Goal: Information Seeking & Learning: Get advice/opinions

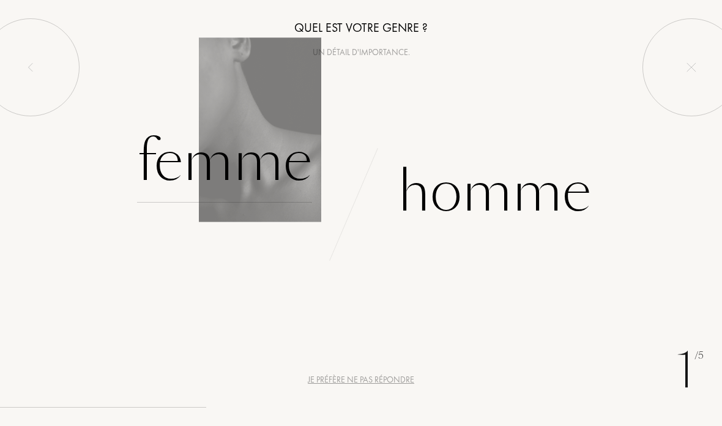
click at [241, 157] on div "Femme" at bounding box center [224, 161] width 175 height 83
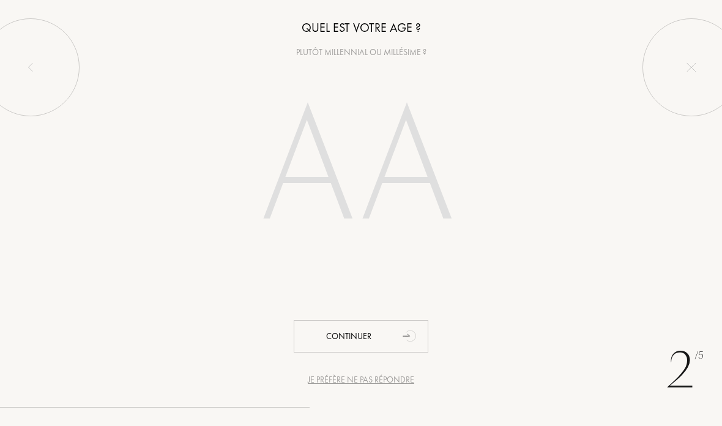
type input "2"
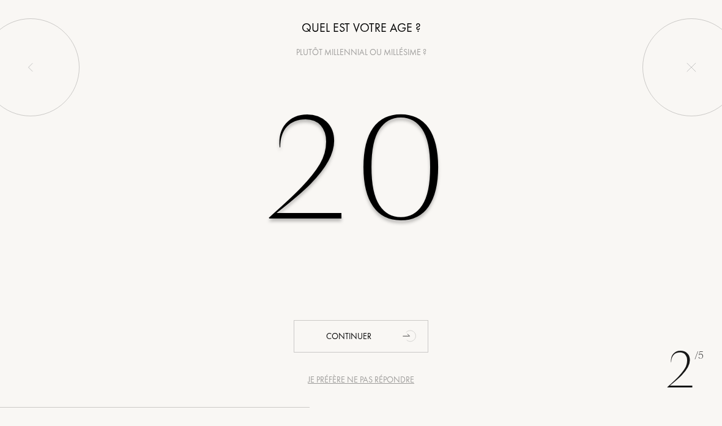
type input "20"
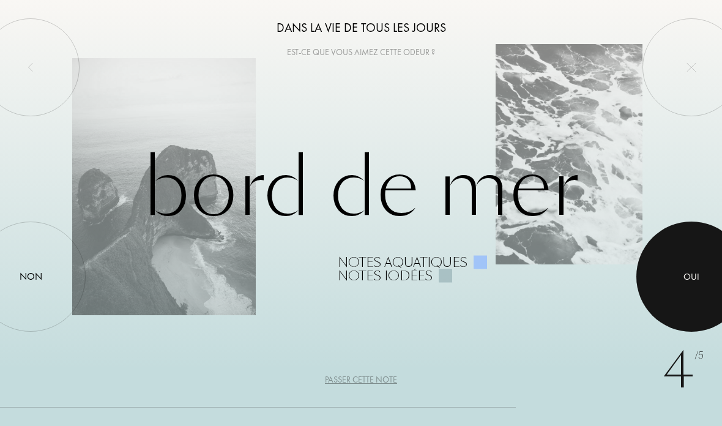
click at [669, 288] on div at bounding box center [691, 277] width 110 height 110
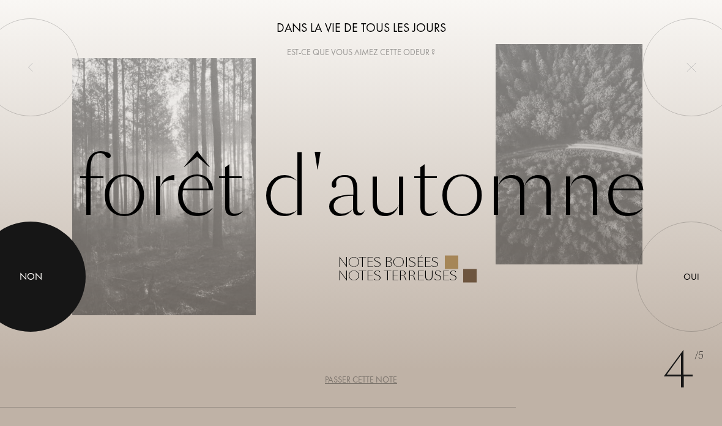
click at [16, 285] on div at bounding box center [31, 277] width 110 height 110
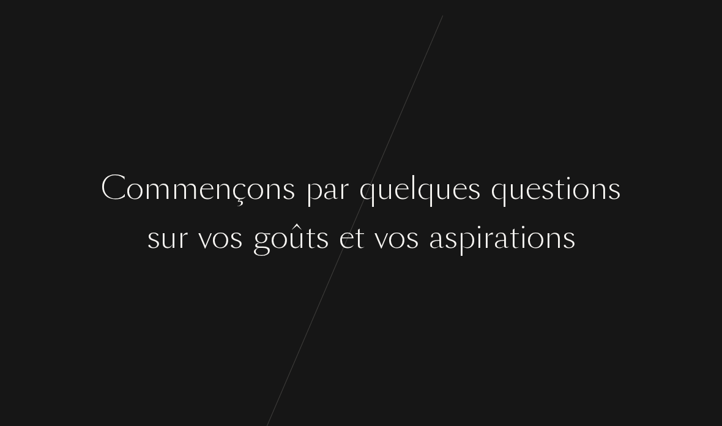
click at [130, 247] on div "s u r v o s g o û t s e t v o s a s p i r a t i o n s" at bounding box center [361, 238] width 722 height 46
click at [134, 222] on div "s u r v o s g o û t s e t v o s a s p i r a t i o n s" at bounding box center [361, 238] width 722 height 46
click at [522, 174] on div "u" at bounding box center [517, 189] width 17 height 46
click at [505, 220] on div "a" at bounding box center [501, 238] width 15 height 46
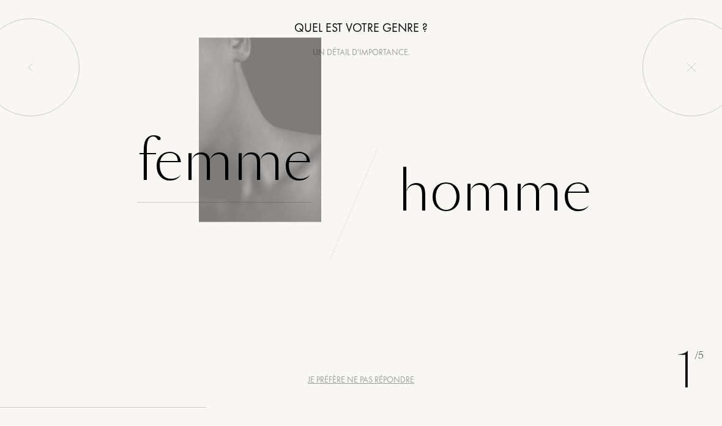
click at [168, 169] on div "Femme" at bounding box center [224, 161] width 175 height 83
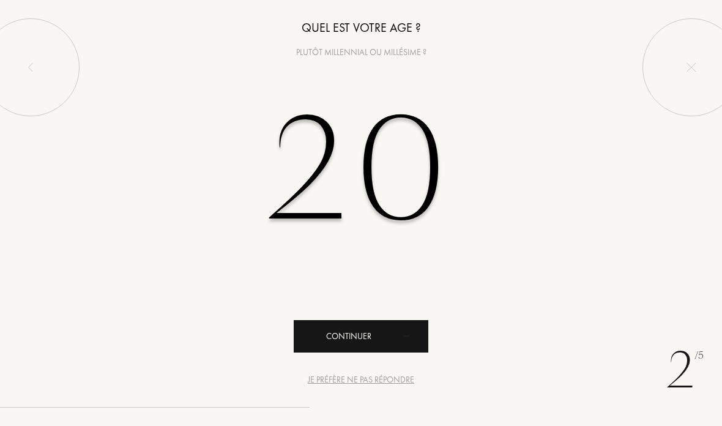
type input "20"
click at [390, 333] on div "Continuer" at bounding box center [361, 336] width 135 height 32
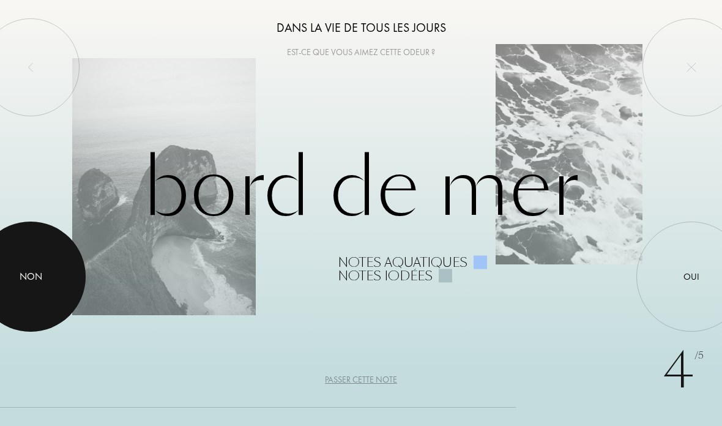
click at [37, 272] on div "Non" at bounding box center [31, 276] width 23 height 15
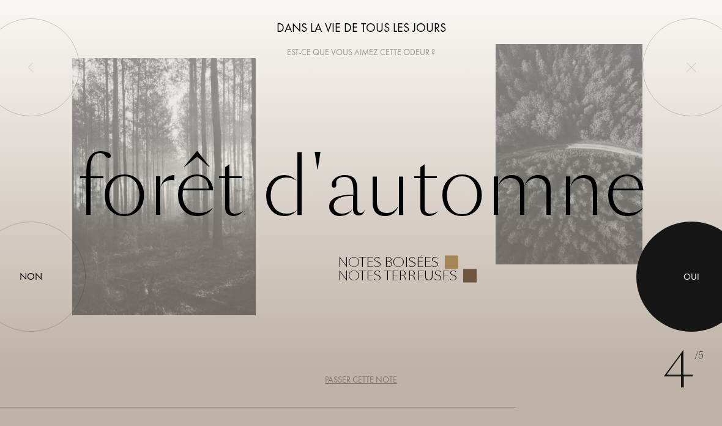
click at [676, 299] on div at bounding box center [691, 277] width 110 height 110
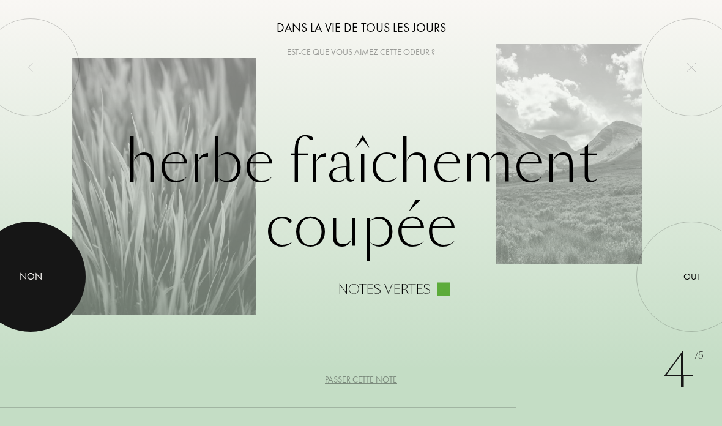
click at [36, 272] on div "Non" at bounding box center [31, 276] width 23 height 15
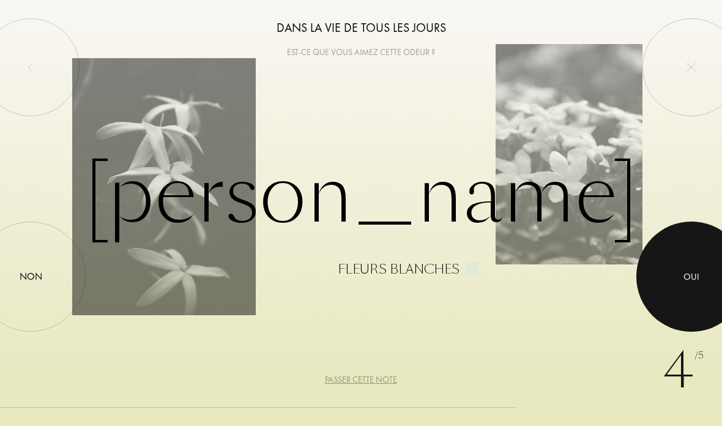
click at [668, 283] on div at bounding box center [691, 277] width 110 height 110
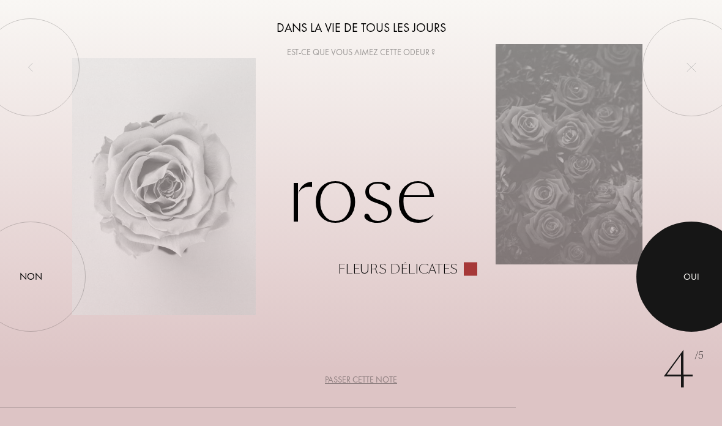
click at [669, 282] on div at bounding box center [691, 277] width 110 height 110
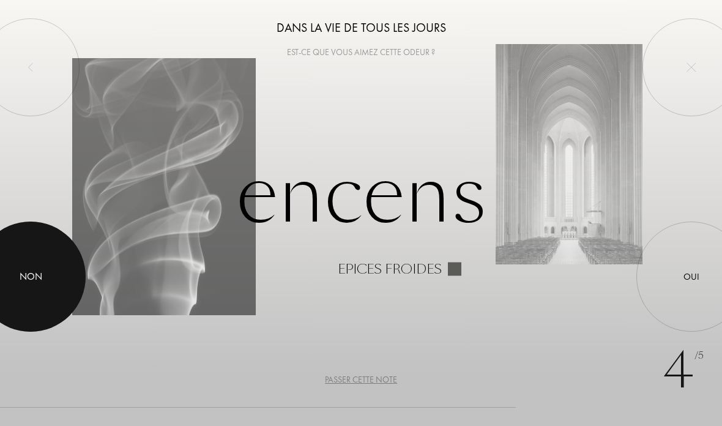
click at [29, 266] on div at bounding box center [31, 277] width 110 height 110
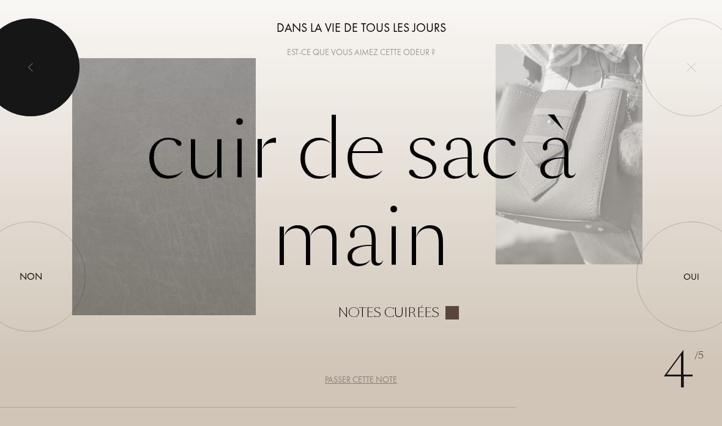
click at [18, 65] on div at bounding box center [31, 67] width 98 height 98
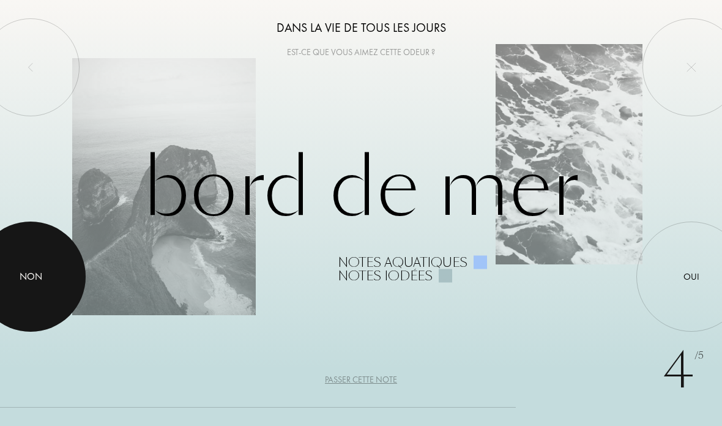
click at [34, 274] on div "Non" at bounding box center [31, 276] width 23 height 15
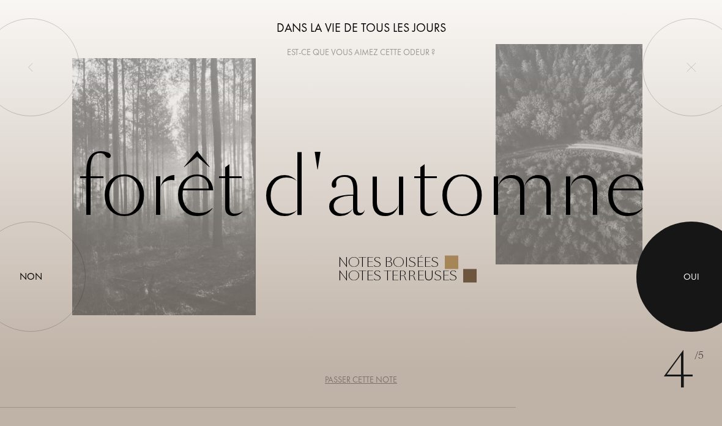
click at [684, 271] on div "Oui" at bounding box center [692, 277] width 16 height 14
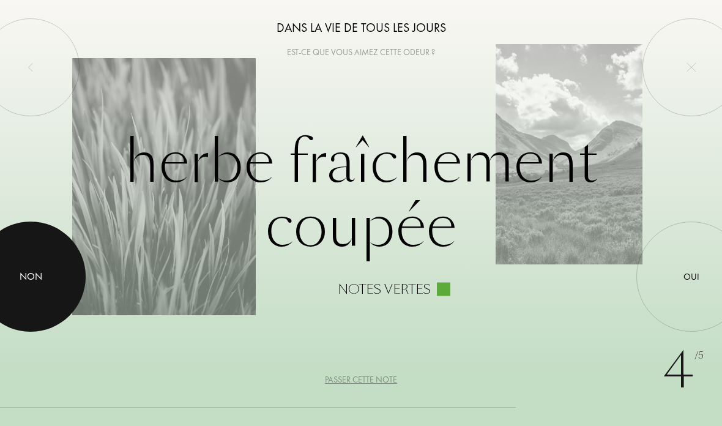
click at [28, 269] on div at bounding box center [31, 277] width 110 height 110
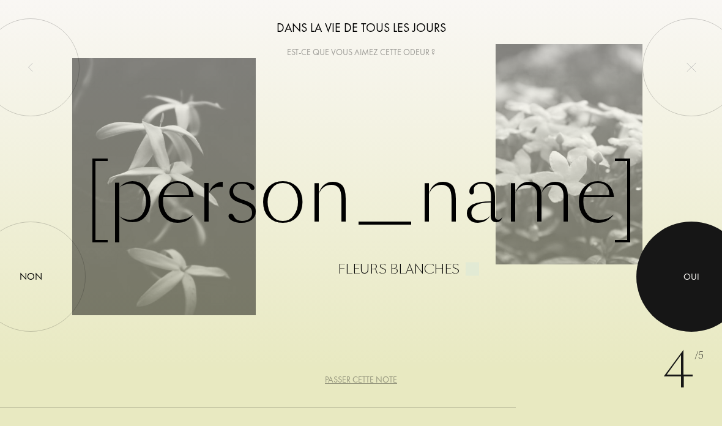
click at [682, 278] on div at bounding box center [691, 277] width 110 height 110
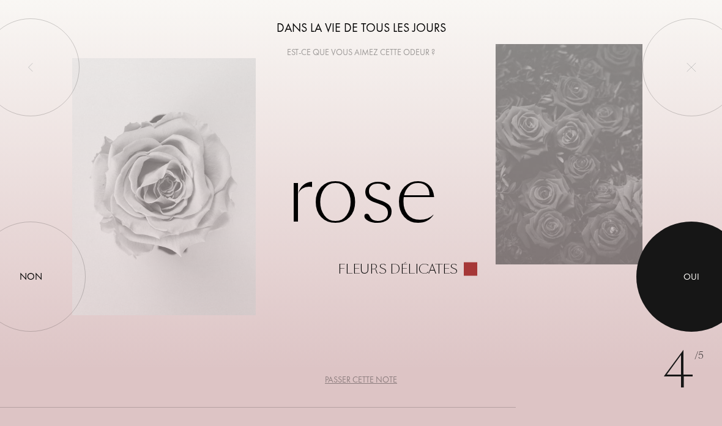
click at [682, 271] on div at bounding box center [691, 277] width 110 height 110
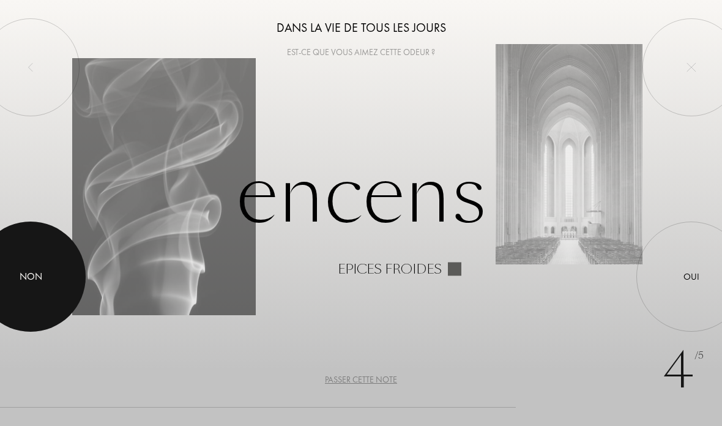
click at [23, 256] on div at bounding box center [31, 277] width 110 height 110
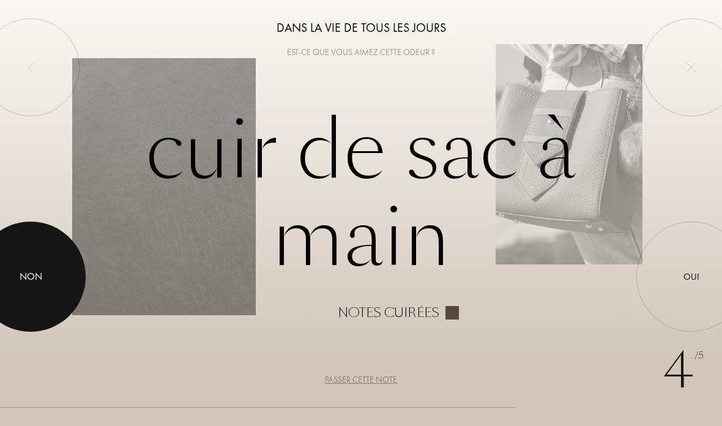
click at [26, 259] on div at bounding box center [31, 277] width 110 height 110
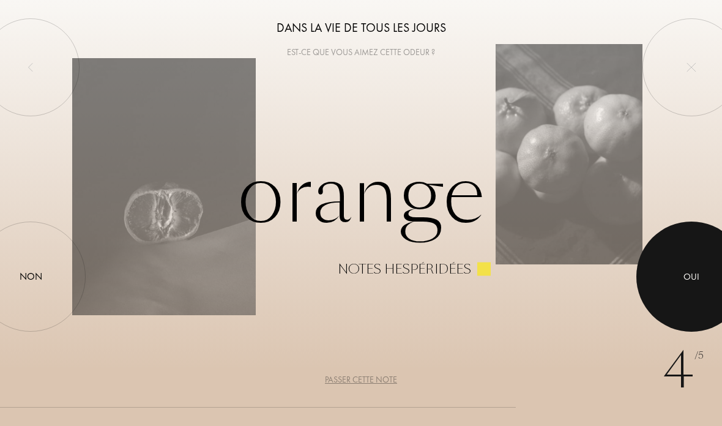
click at [687, 260] on div at bounding box center [691, 277] width 110 height 110
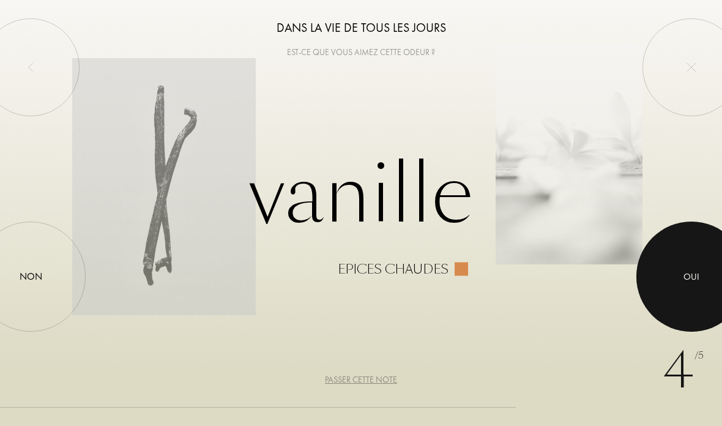
click at [679, 265] on div at bounding box center [691, 277] width 110 height 110
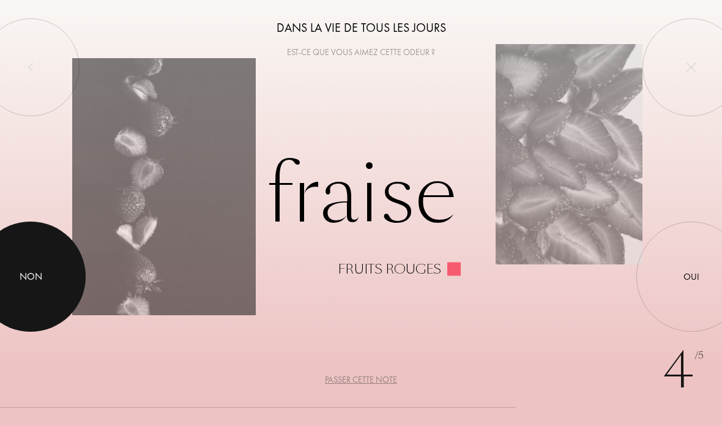
click at [28, 268] on div at bounding box center [31, 277] width 110 height 110
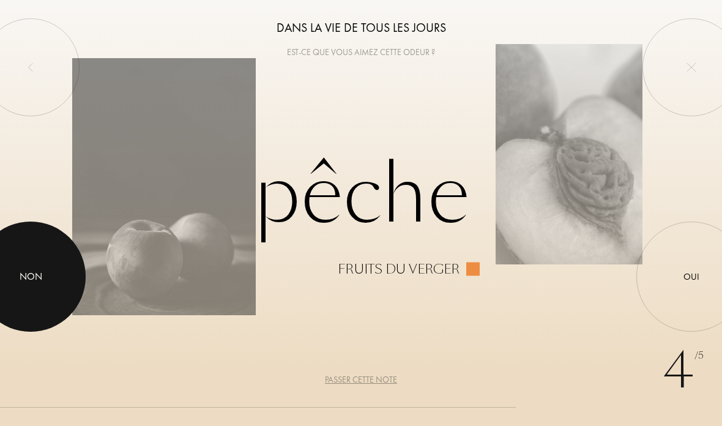
click at [18, 253] on div at bounding box center [31, 277] width 110 height 110
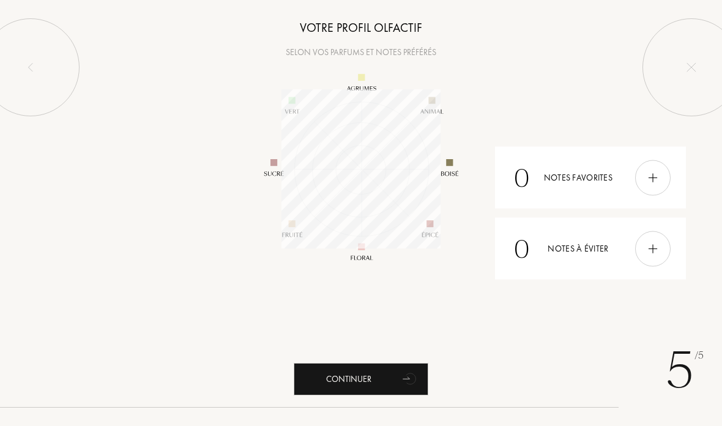
scroll to position [159, 159]
click at [657, 178] on img at bounding box center [652, 177] width 13 height 13
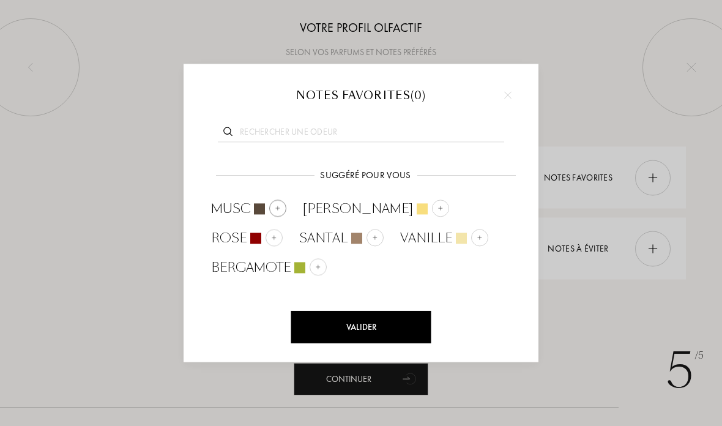
click at [272, 209] on div at bounding box center [277, 208] width 17 height 17
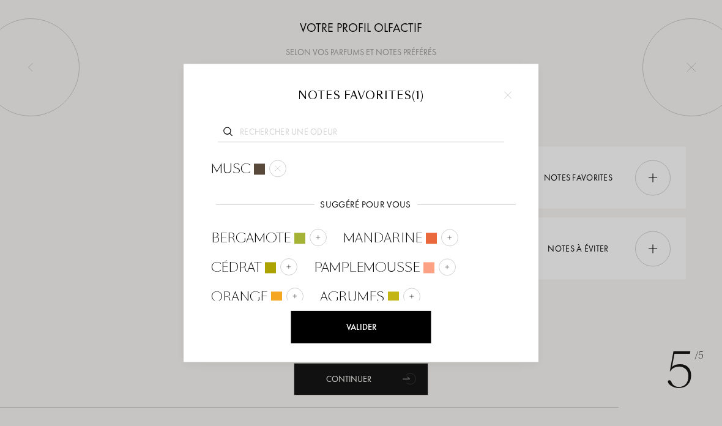
click at [429, 127] on input "text" at bounding box center [361, 133] width 286 height 17
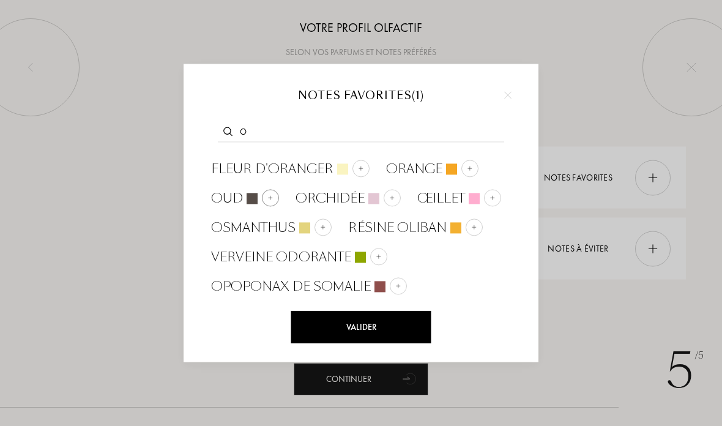
type input "O"
click at [267, 196] on img at bounding box center [270, 198] width 6 height 6
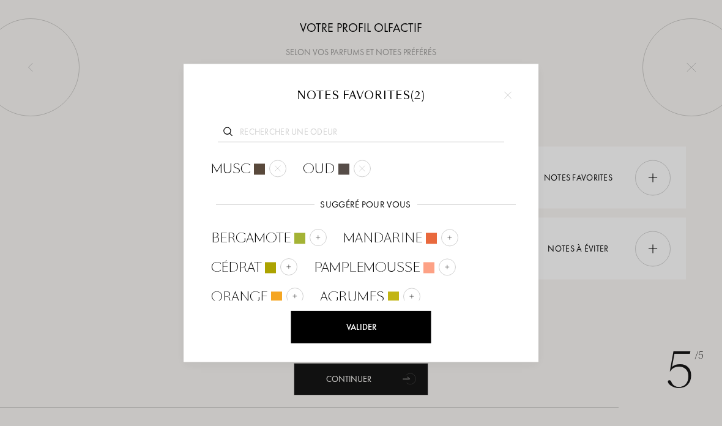
click at [438, 126] on input "text" at bounding box center [361, 133] width 286 height 17
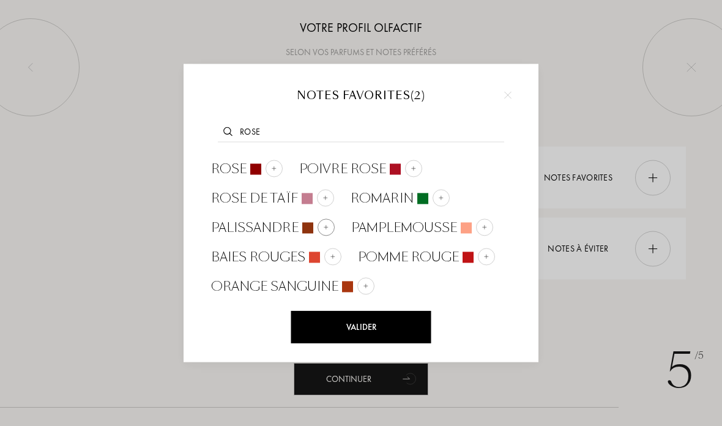
type input "Rose"
click at [323, 225] on img at bounding box center [326, 227] width 6 height 6
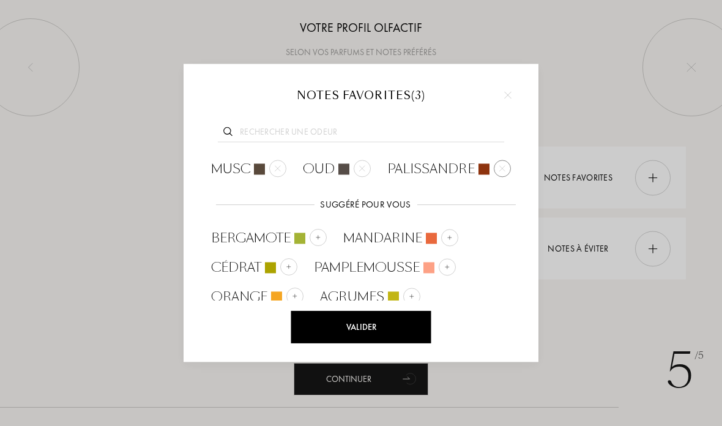
click at [502, 166] on img at bounding box center [502, 168] width 6 height 6
click at [431, 114] on div at bounding box center [361, 130] width 318 height 47
click at [335, 127] on input "text" at bounding box center [361, 133] width 286 height 17
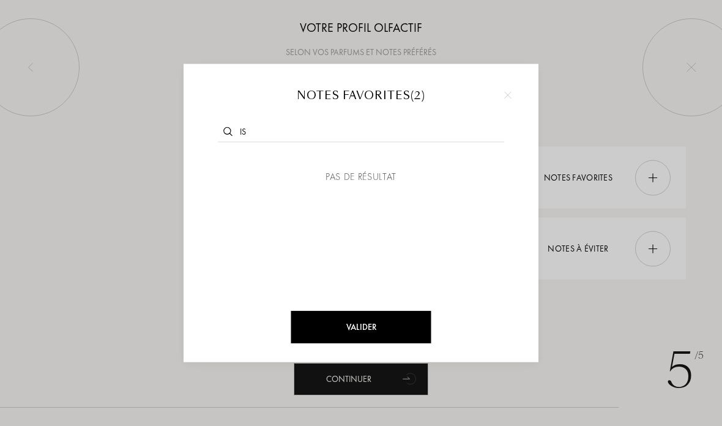
type input "I"
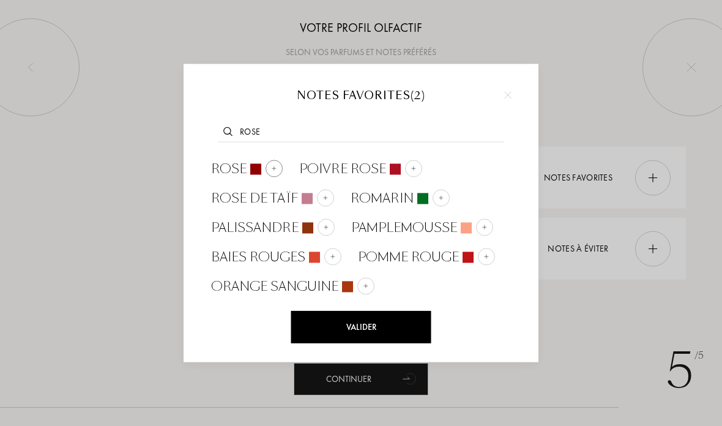
type input "Rose"
click at [266, 165] on div at bounding box center [274, 168] width 17 height 17
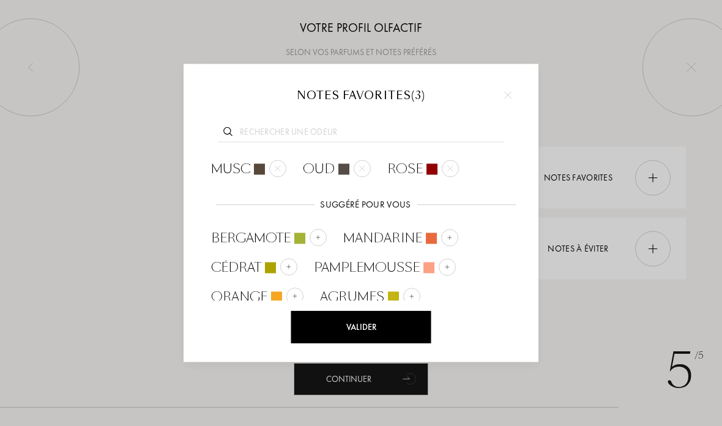
click at [323, 130] on input "text" at bounding box center [361, 133] width 286 height 17
click at [373, 129] on input "text" at bounding box center [361, 133] width 286 height 17
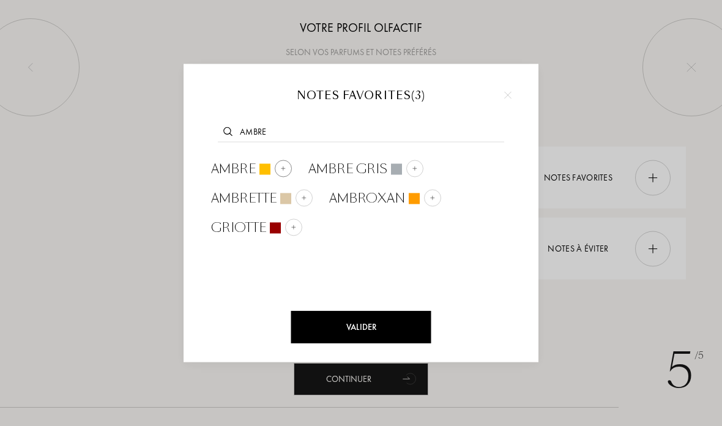
type input "ambre"
click at [275, 165] on div at bounding box center [283, 168] width 17 height 17
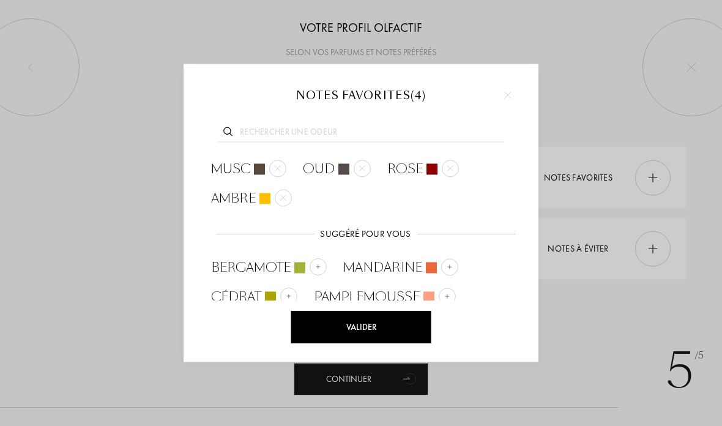
click at [247, 132] on input "text" at bounding box center [361, 133] width 286 height 17
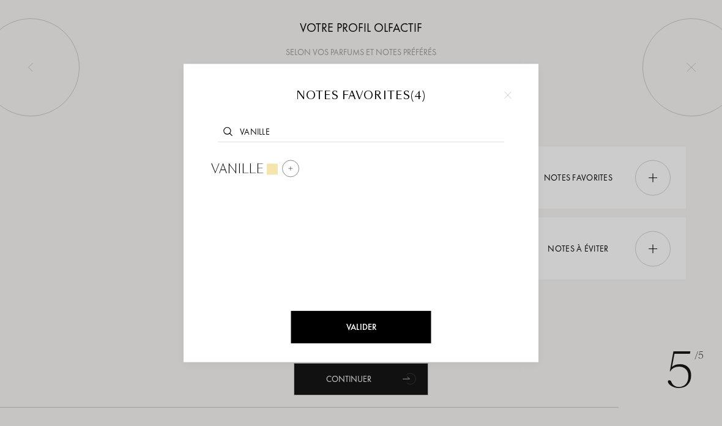
type input "Vanille"
click at [283, 163] on div at bounding box center [290, 168] width 17 height 17
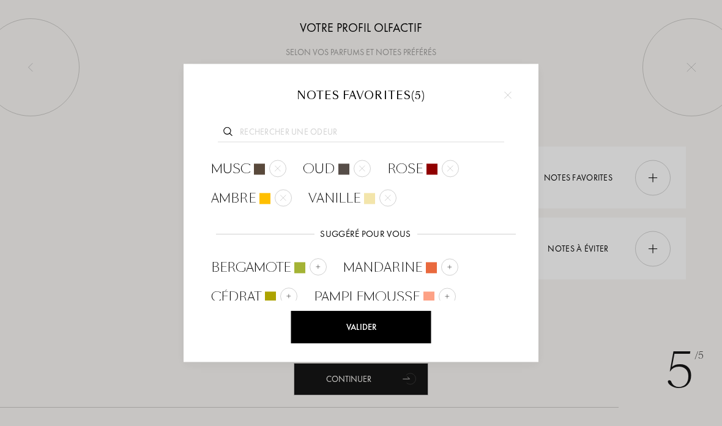
click at [249, 132] on input "text" at bounding box center [361, 133] width 286 height 17
type input "J"
type input "G"
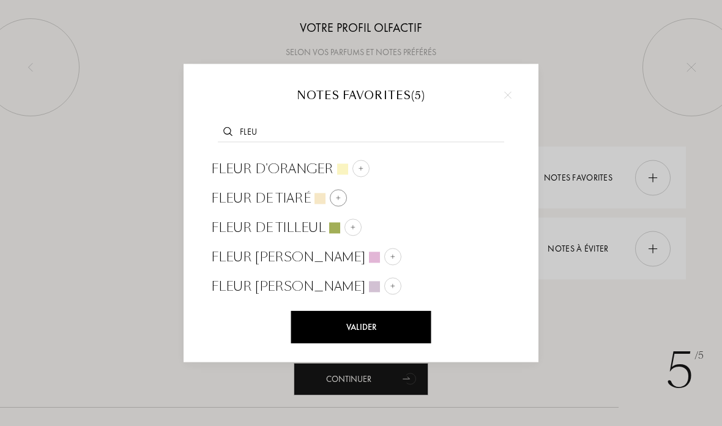
type input "Fleu"
click at [338, 198] on img at bounding box center [338, 198] width 6 height 6
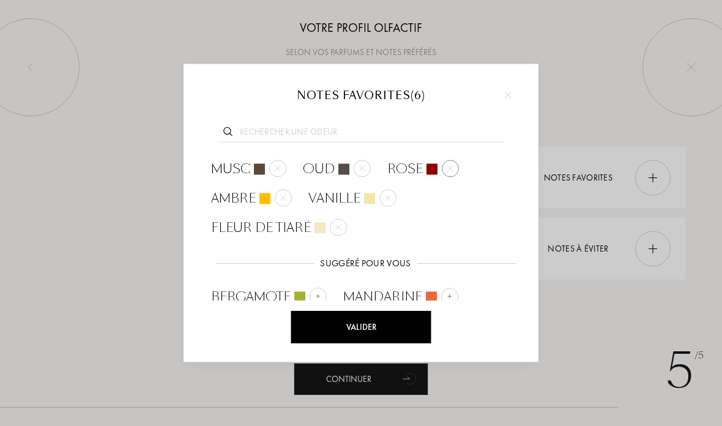
click at [457, 166] on div at bounding box center [450, 168] width 17 height 17
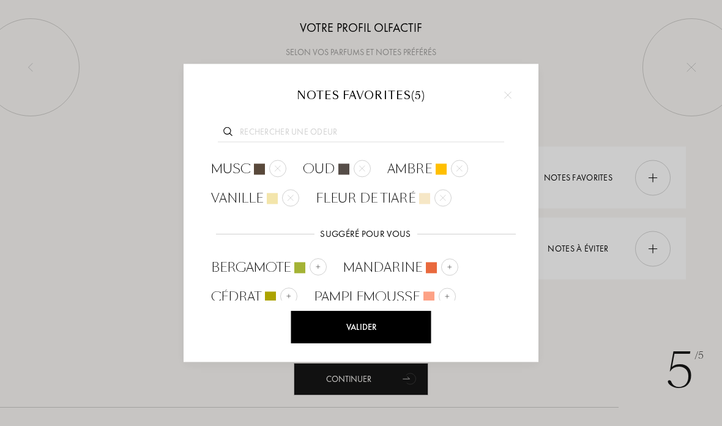
click at [408, 132] on input "text" at bounding box center [361, 133] width 286 height 17
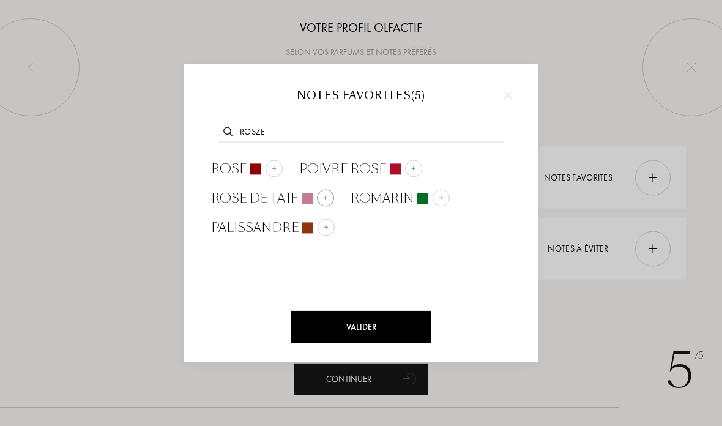
type input "Rosze"
click at [317, 193] on div at bounding box center [325, 197] width 17 height 17
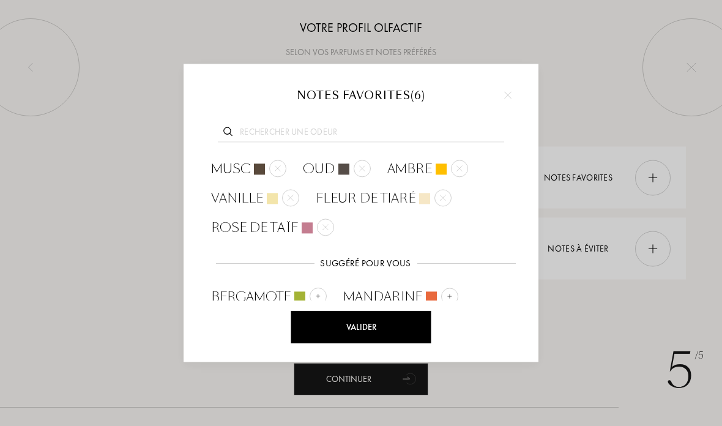
click at [334, 133] on input "text" at bounding box center [361, 133] width 286 height 17
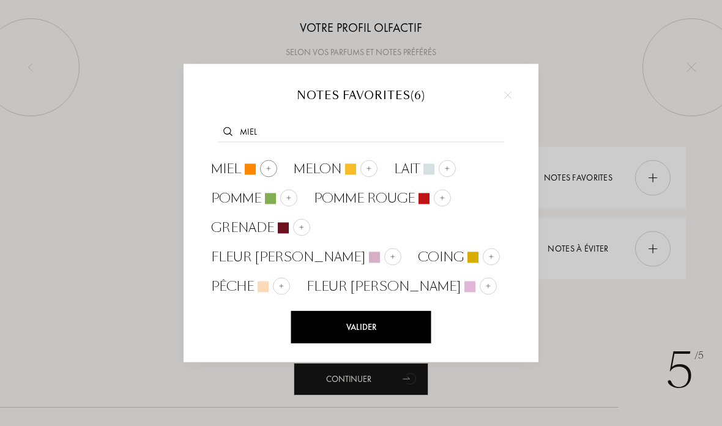
type input "Miel"
click at [278, 170] on div "Miel" at bounding box center [243, 168] width 83 height 29
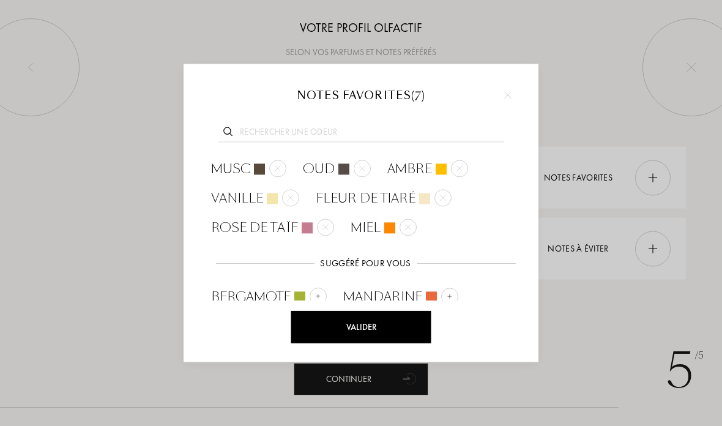
click at [309, 135] on input "text" at bounding box center [361, 133] width 286 height 17
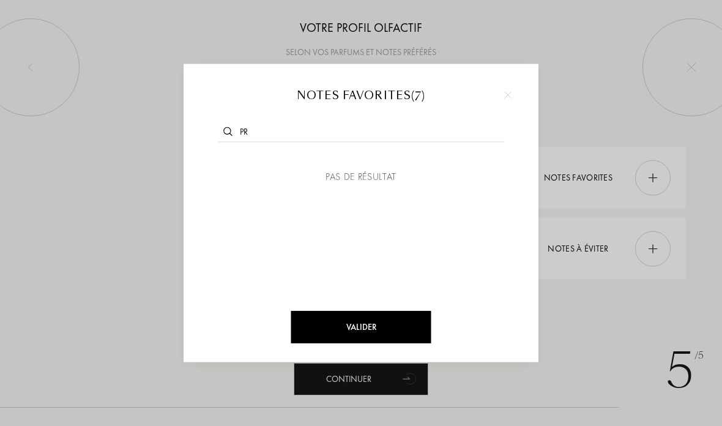
type input "P"
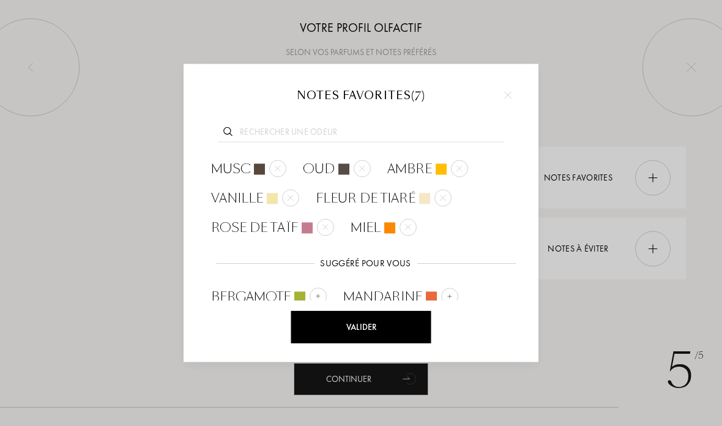
click at [373, 128] on input "text" at bounding box center [361, 133] width 286 height 17
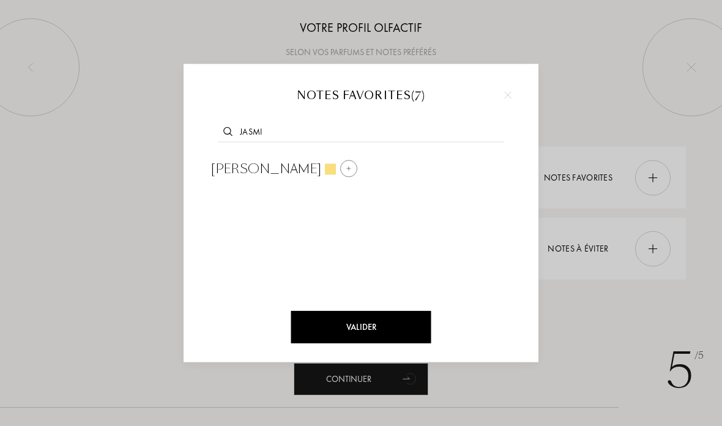
type input "Jasmi"
click at [346, 171] on img at bounding box center [349, 168] width 6 height 6
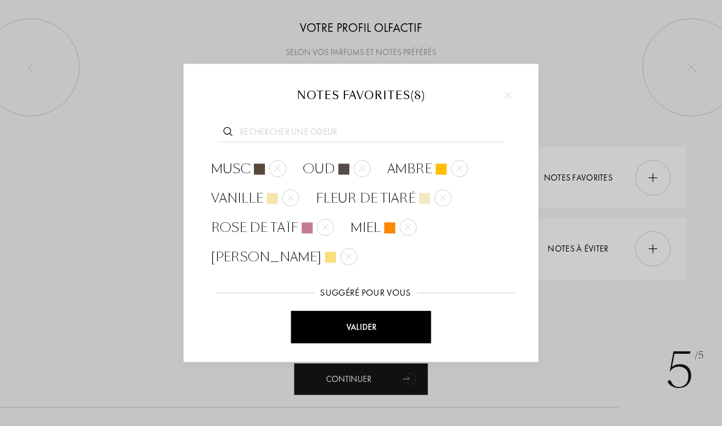
scroll to position [0, 0]
click at [398, 127] on input "text" at bounding box center [361, 133] width 286 height 17
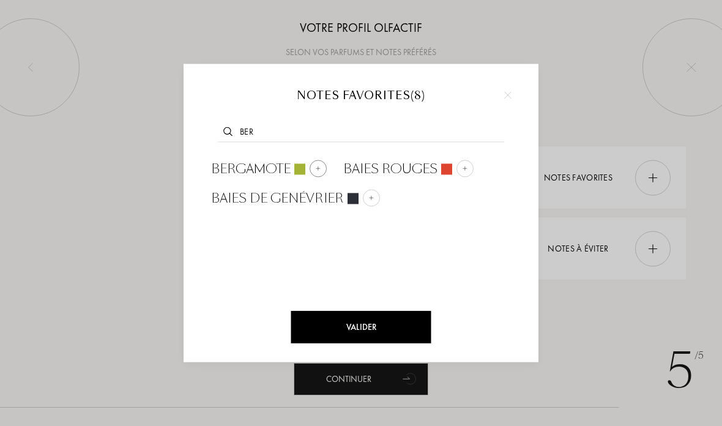
type input "Ber"
click at [321, 168] on img at bounding box center [318, 168] width 6 height 6
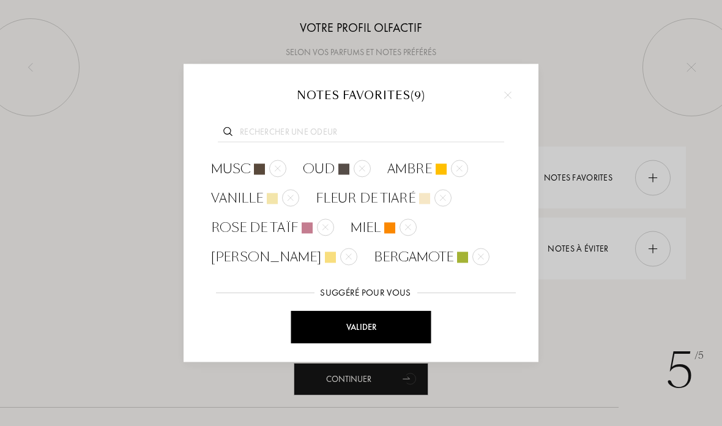
click at [408, 328] on div "Valider" at bounding box center [361, 327] width 140 height 32
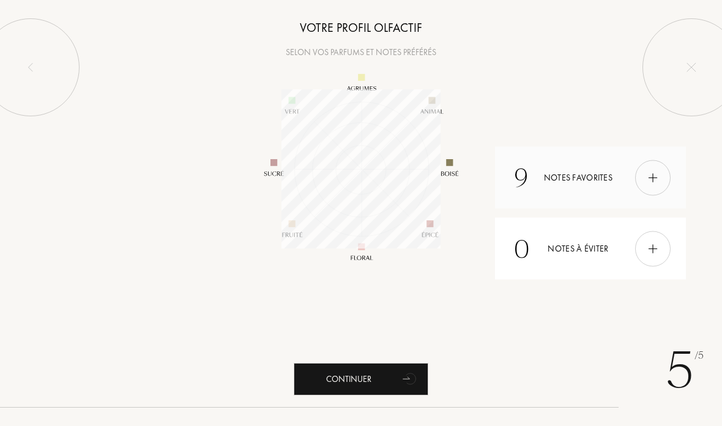
click at [597, 177] on div "9 Notes favorites" at bounding box center [590, 178] width 191 height 62
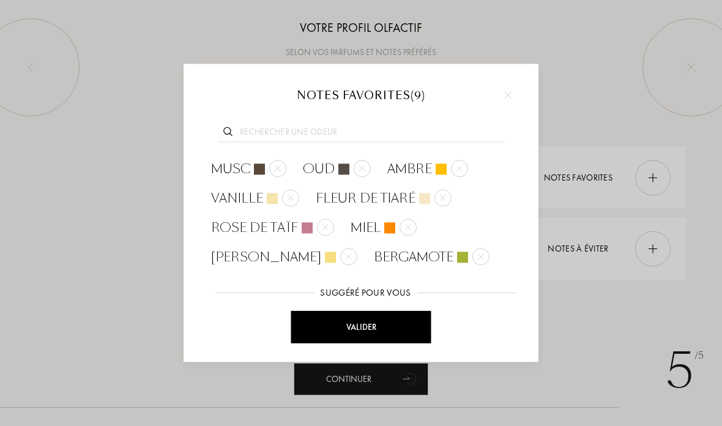
click at [416, 329] on div "Valider" at bounding box center [361, 327] width 140 height 32
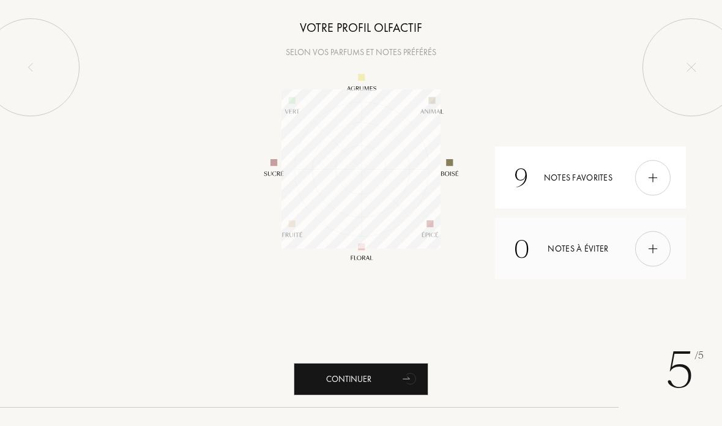
click at [645, 264] on div at bounding box center [652, 248] width 35 height 35
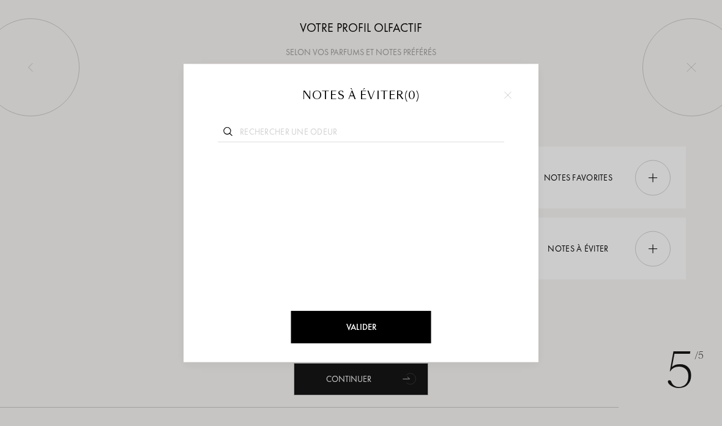
click at [653, 255] on div at bounding box center [361, 213] width 722 height 426
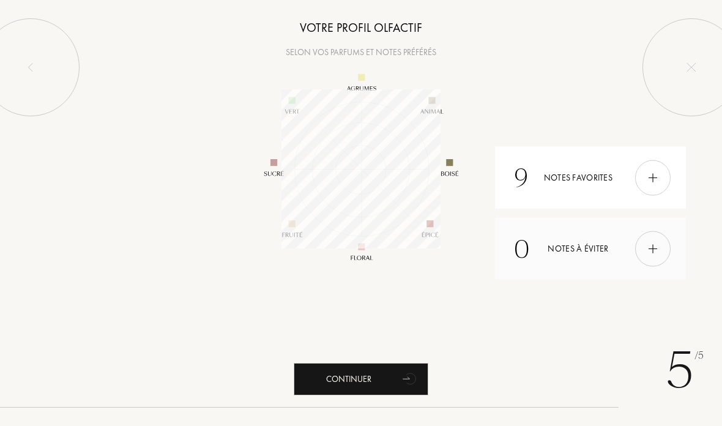
click at [647, 247] on img at bounding box center [652, 248] width 13 height 13
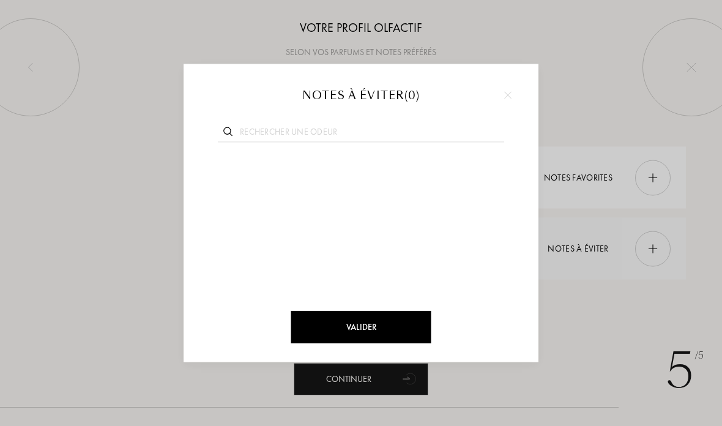
click at [437, 141] on input "text" at bounding box center [361, 133] width 286 height 17
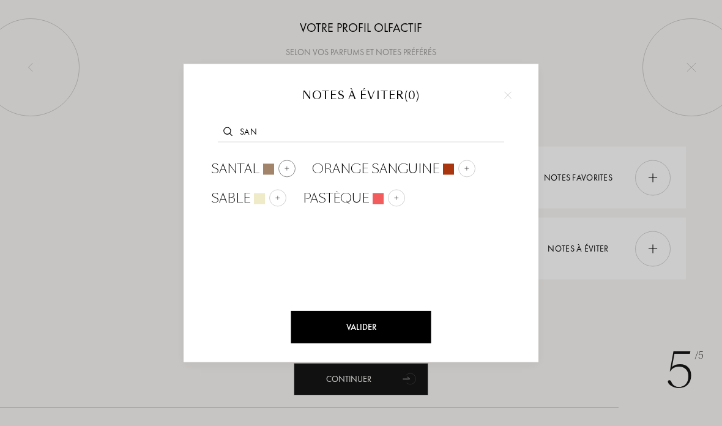
type input "San"
click at [287, 165] on img at bounding box center [287, 168] width 6 height 6
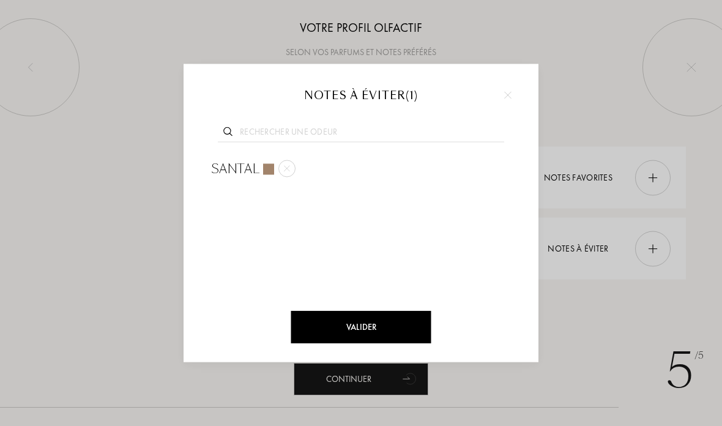
click at [416, 136] on input "text" at bounding box center [361, 133] width 286 height 17
type input "Cui"
click at [269, 156] on div "Cuir" at bounding box center [244, 168] width 85 height 29
click at [368, 130] on input "text" at bounding box center [361, 133] width 286 height 17
type input "A"
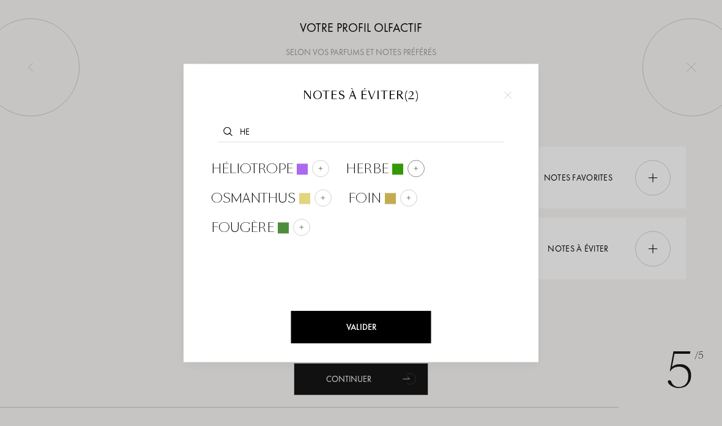
type input "he"
click at [414, 157] on div "Herbe" at bounding box center [384, 168] width 95 height 29
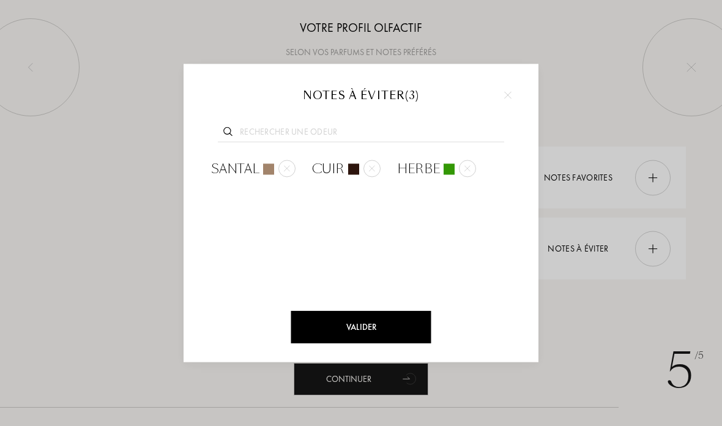
click at [432, 125] on input "text" at bounding box center [361, 133] width 286 height 17
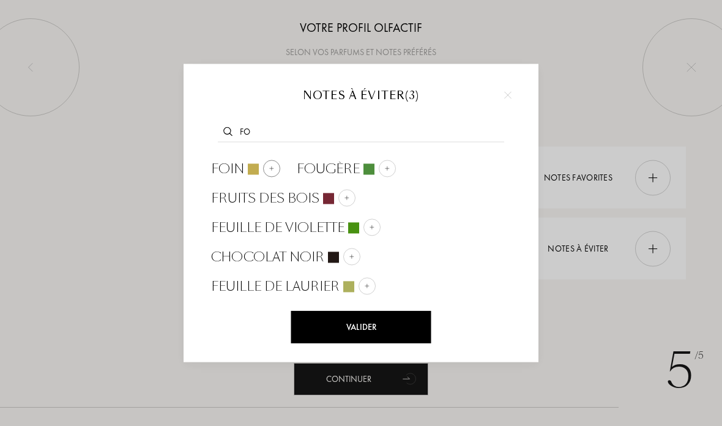
type input "Fo"
click at [267, 163] on div at bounding box center [271, 168] width 17 height 17
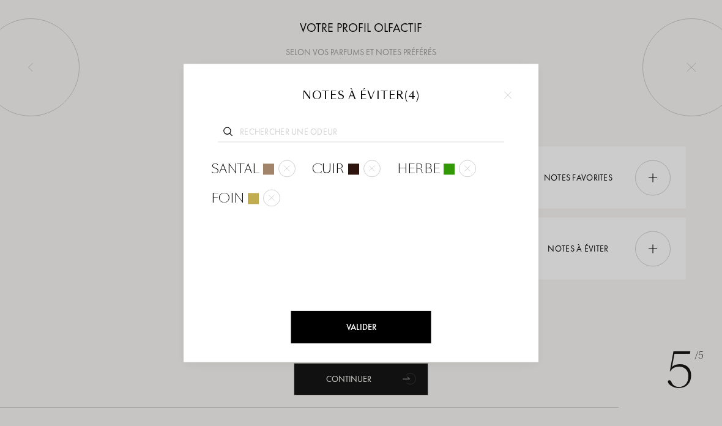
click at [379, 122] on div at bounding box center [361, 130] width 318 height 47
click at [304, 132] on input "text" at bounding box center [361, 133] width 286 height 17
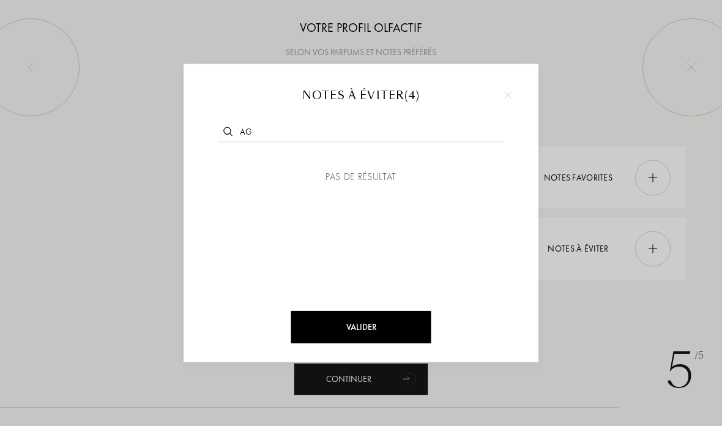
type input "A"
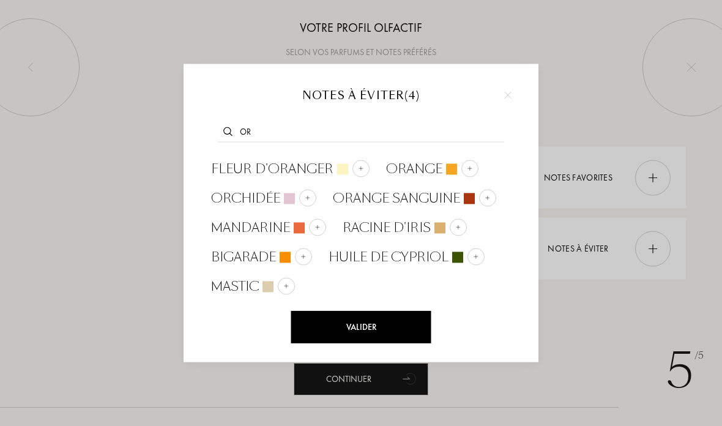
type input "Or"
click at [561, 53] on div at bounding box center [361, 213] width 722 height 426
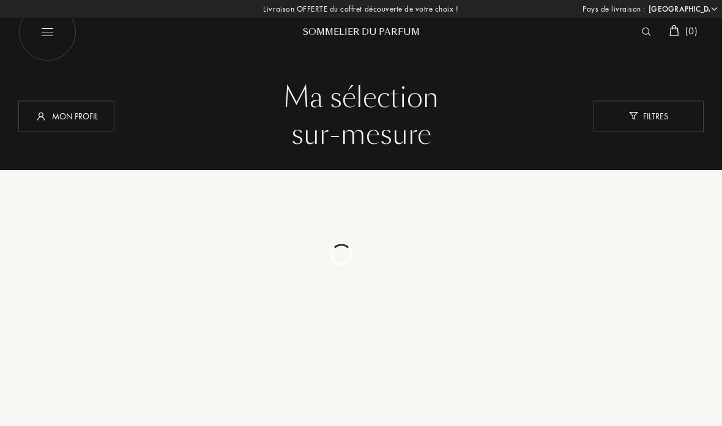
select select "FR"
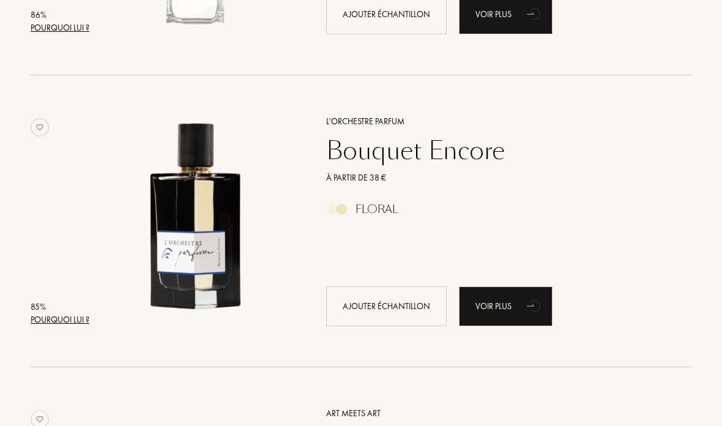
scroll to position [2433, 0]
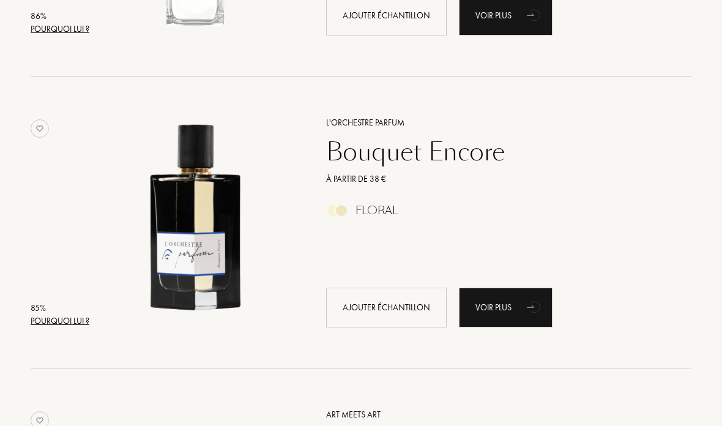
click at [48, 319] on div "Pourquoi lui ?" at bounding box center [60, 321] width 59 height 13
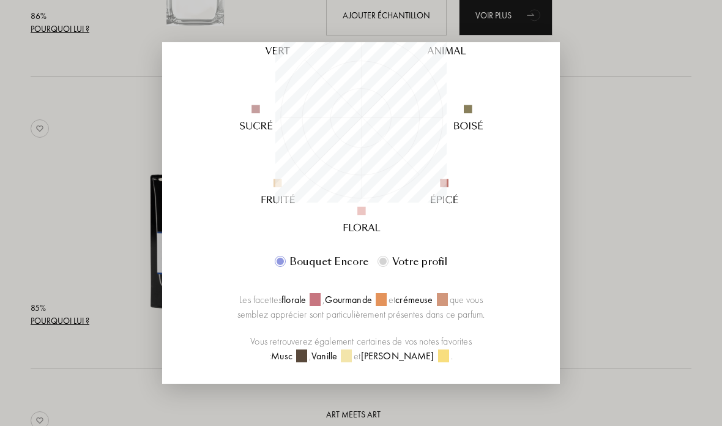
scroll to position [211, 0]
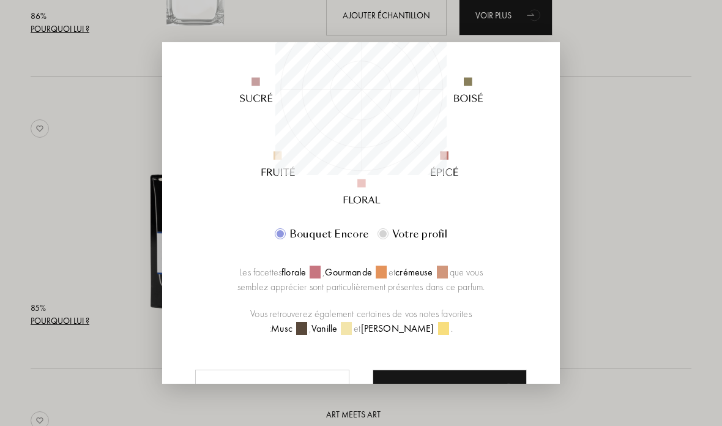
click at [646, 148] on div at bounding box center [361, 213] width 722 height 426
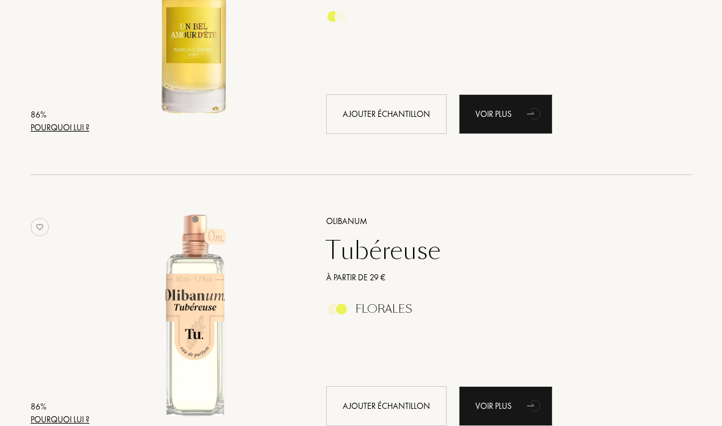
scroll to position [1758, 0]
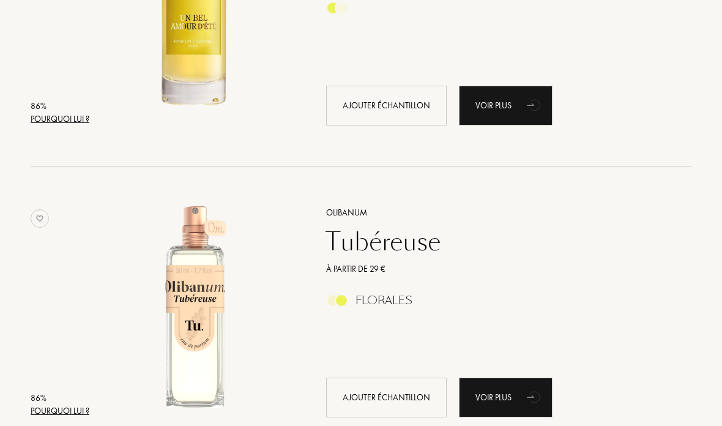
click at [64, 416] on div "Pourquoi lui ?" at bounding box center [60, 411] width 59 height 13
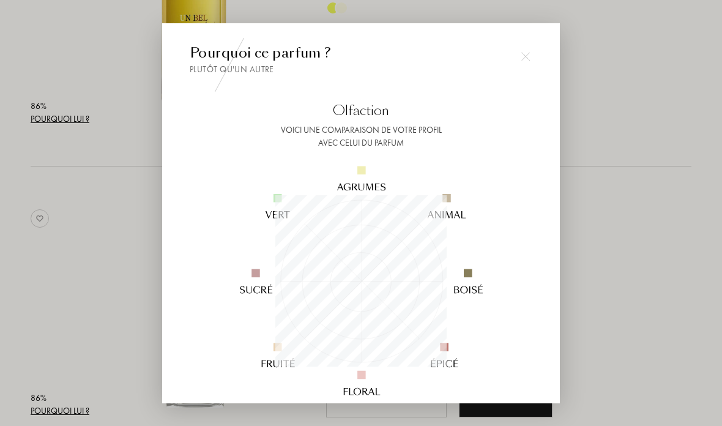
scroll to position [171, 171]
click at [658, 229] on div at bounding box center [361, 237] width 722 height 475
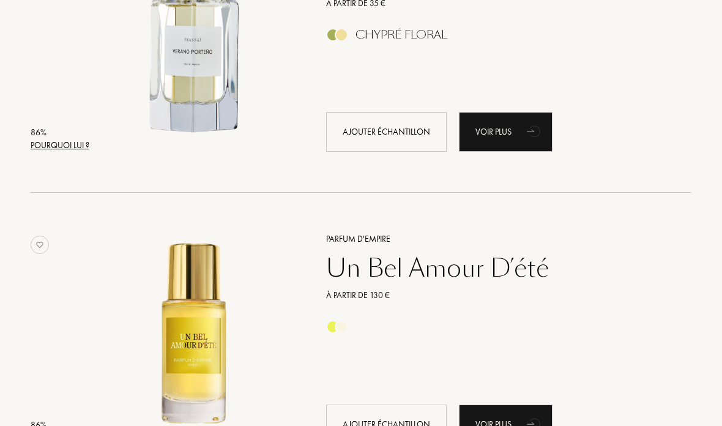
scroll to position [1488, 0]
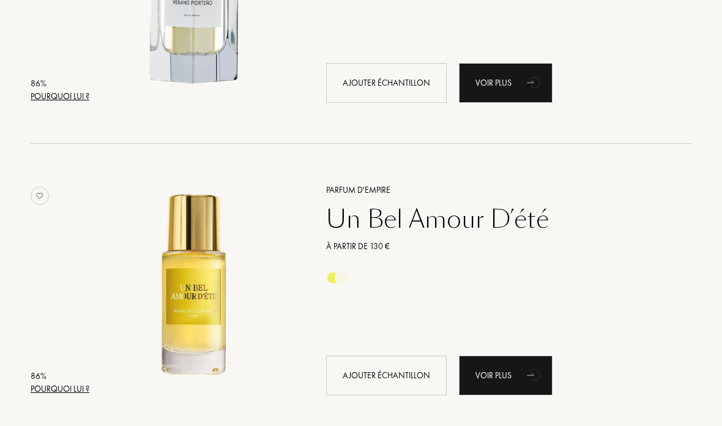
click at [63, 390] on div "Pourquoi lui ?" at bounding box center [60, 389] width 59 height 13
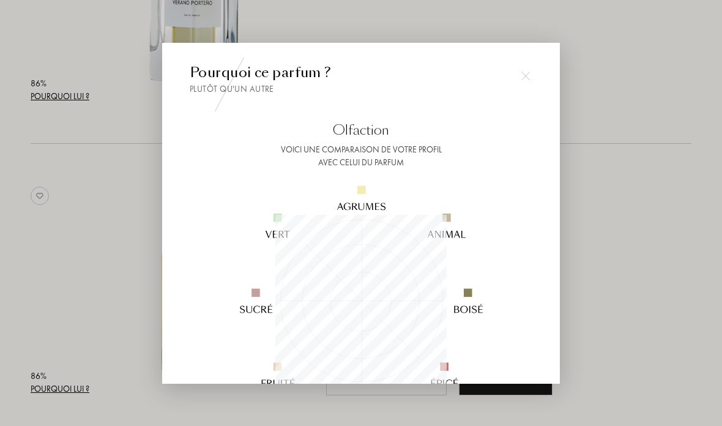
scroll to position [58, 0]
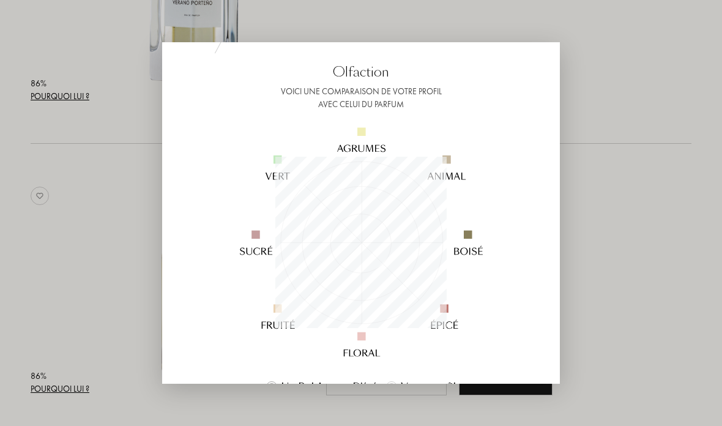
click at [627, 143] on div at bounding box center [361, 213] width 722 height 426
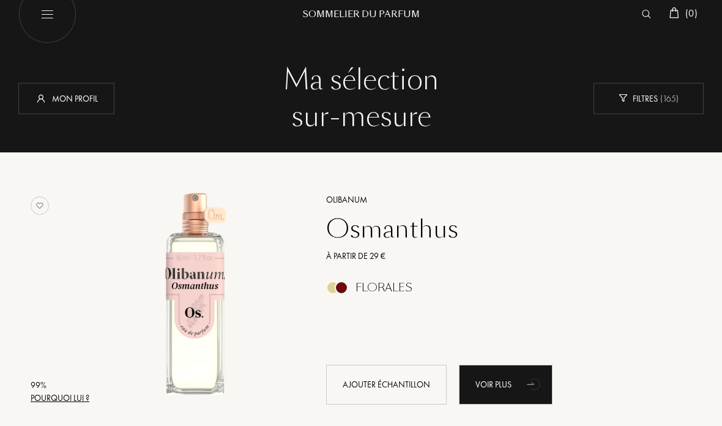
scroll to position [0, 0]
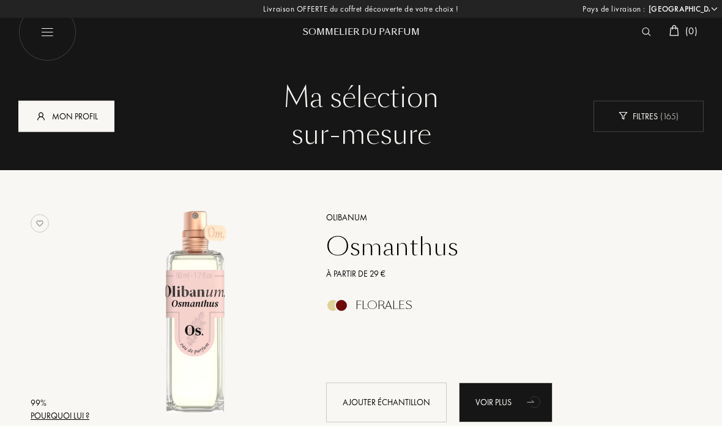
click at [47, 112] on img at bounding box center [41, 116] width 12 height 12
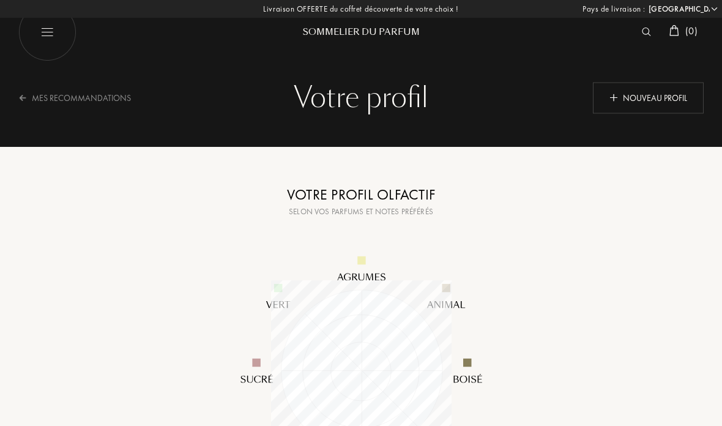
select select "FR"
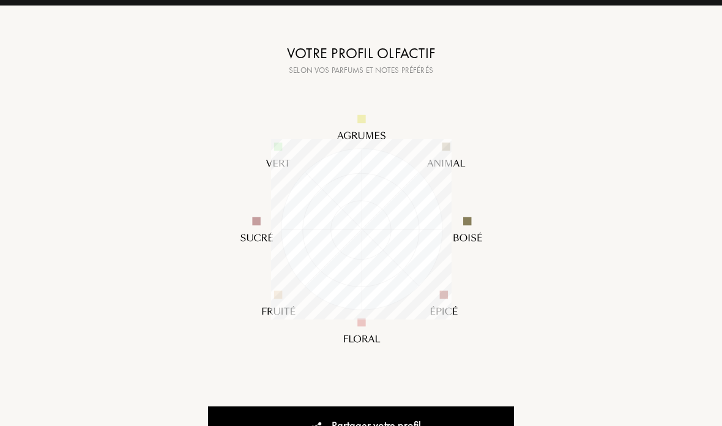
scroll to position [141, 0]
